Goal: Information Seeking & Learning: Learn about a topic

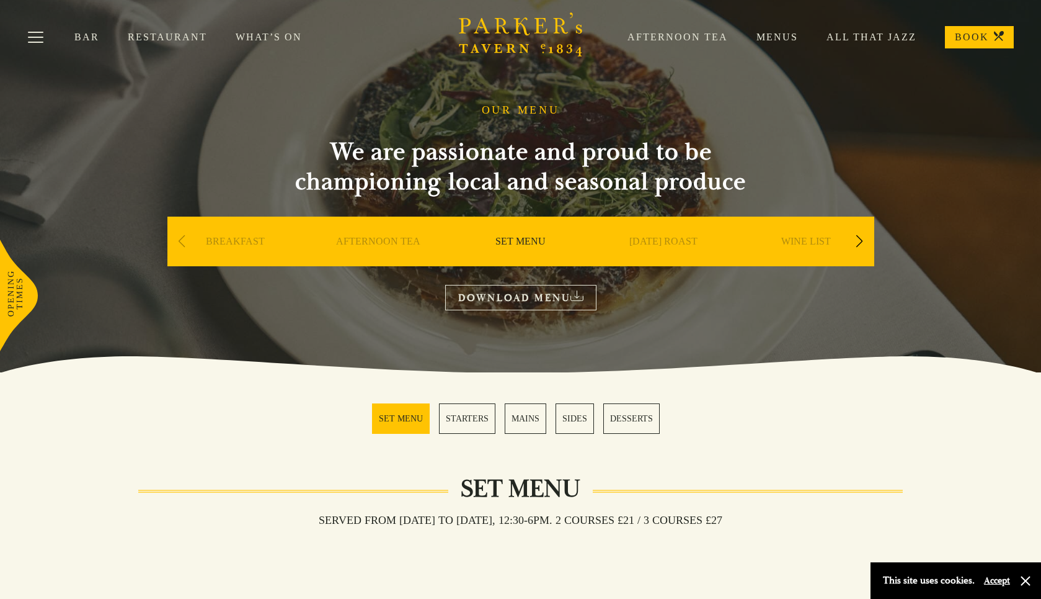
click at [516, 239] on link "SET MENU" at bounding box center [521, 260] width 50 height 50
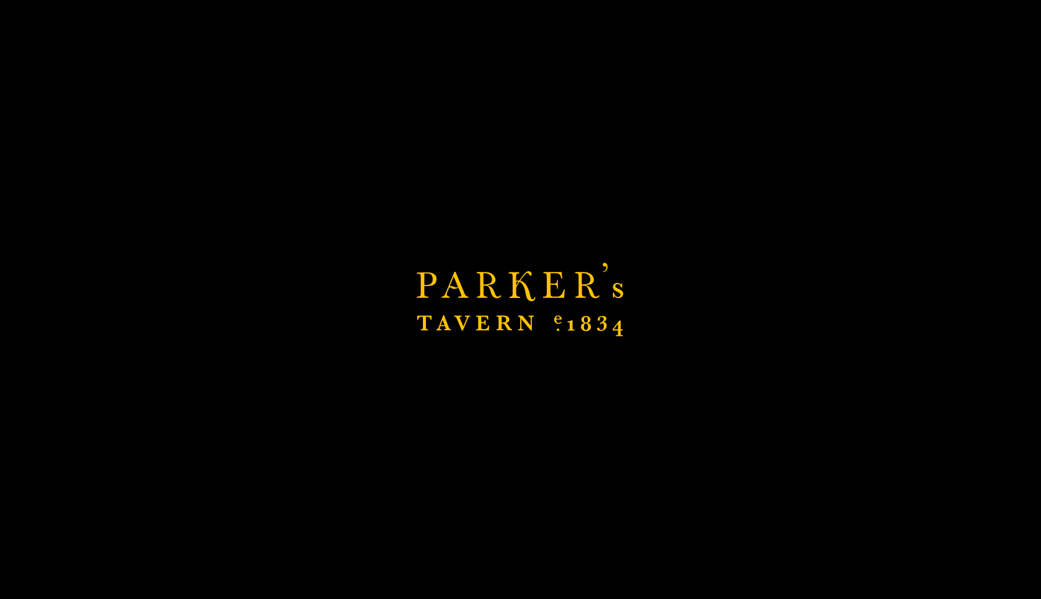
scroll to position [398, 0]
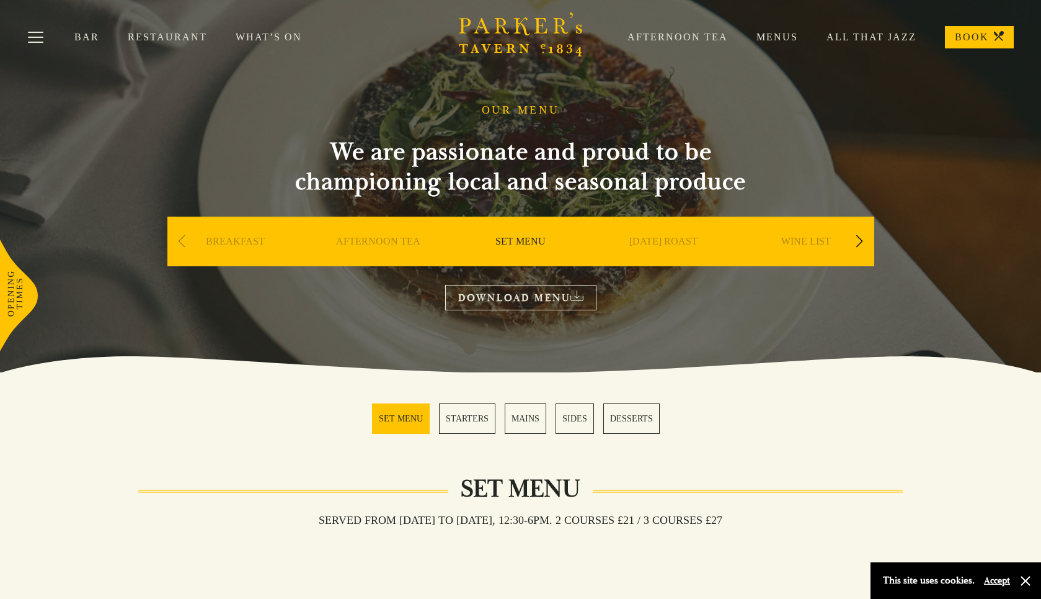
click at [525, 413] on link "MAINS" at bounding box center [526, 418] width 42 height 30
click at [775, 40] on link "Menus" at bounding box center [763, 37] width 70 height 12
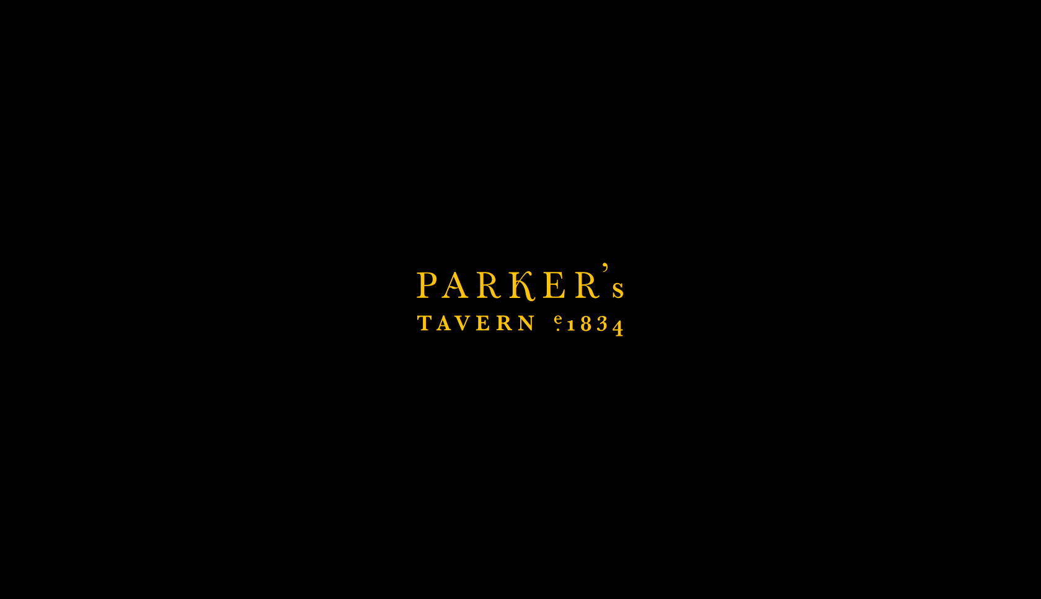
scroll to position [205, 0]
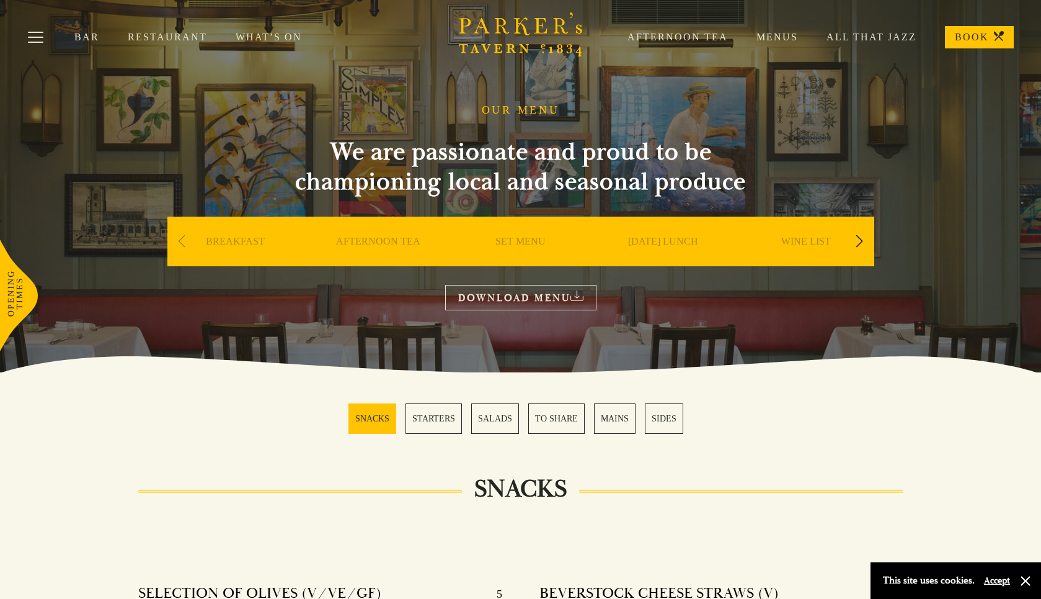
click at [856, 242] on div "Next slide" at bounding box center [860, 241] width 17 height 27
click at [665, 238] on link "A LA CARTE" at bounding box center [664, 260] width 58 height 50
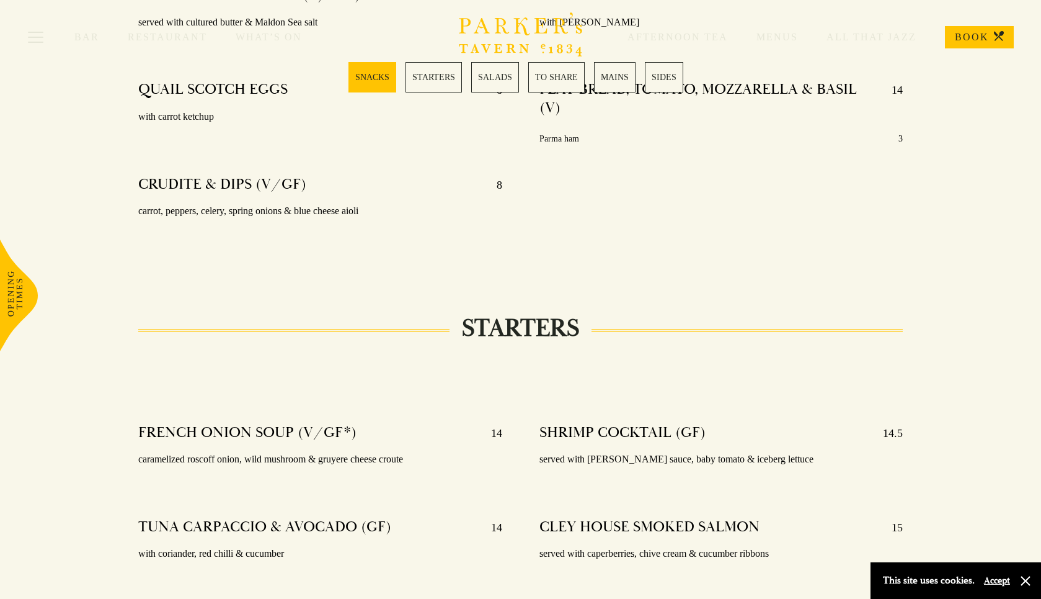
scroll to position [689, 0]
